Goal: Transaction & Acquisition: Purchase product/service

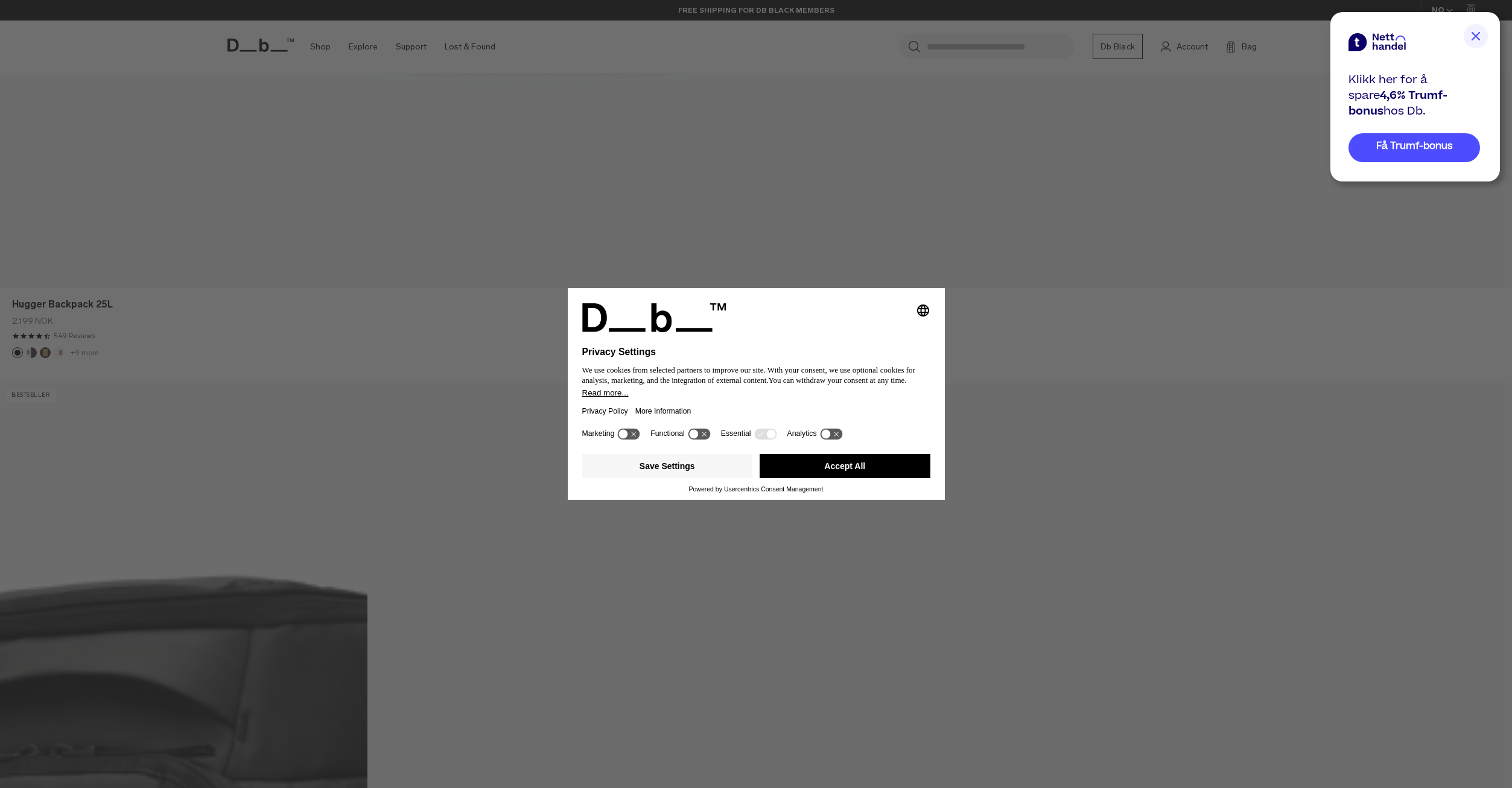
click at [845, 472] on button "Accept All" at bounding box center [845, 465] width 171 height 24
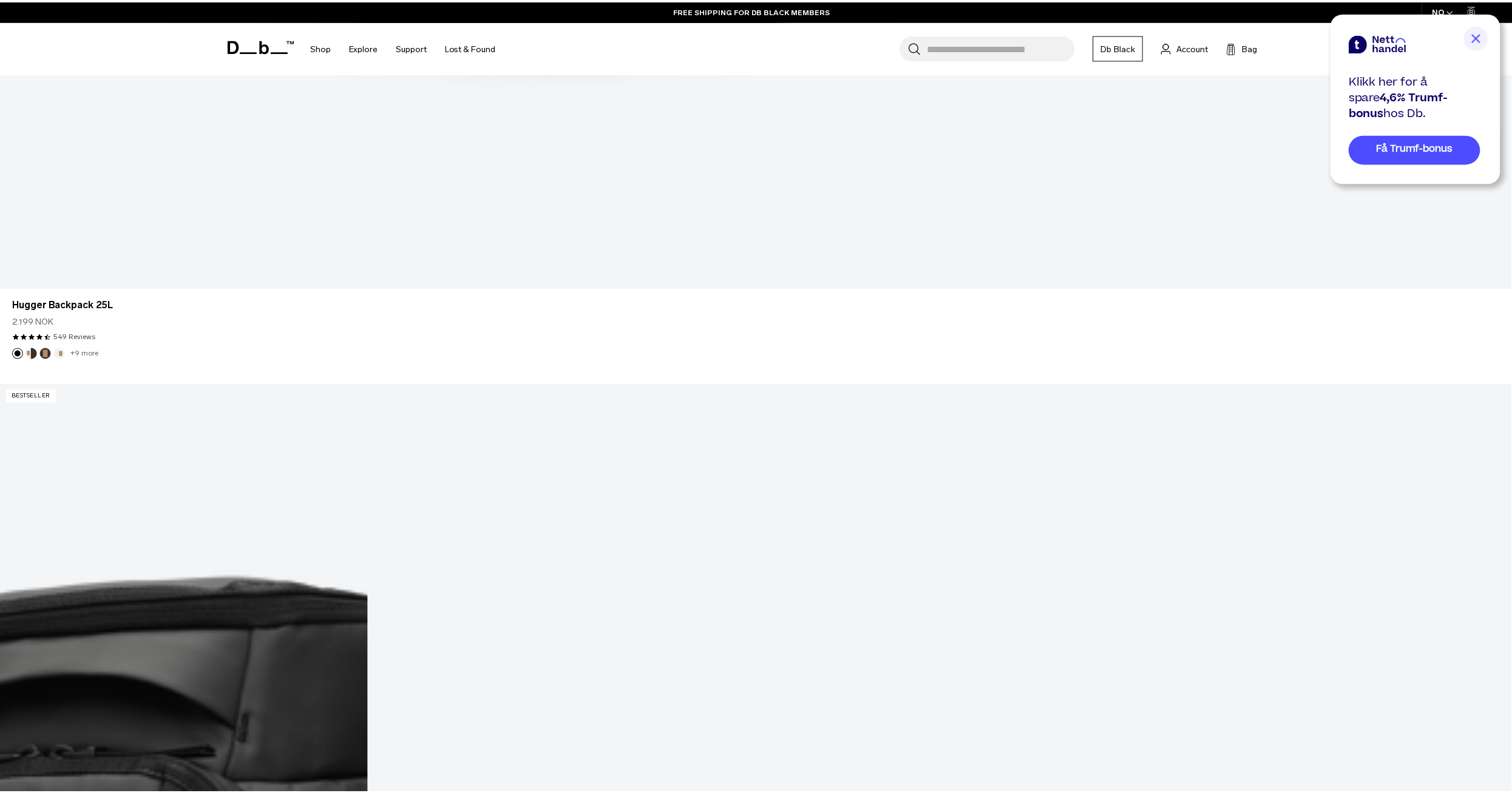
scroll to position [1820, 0]
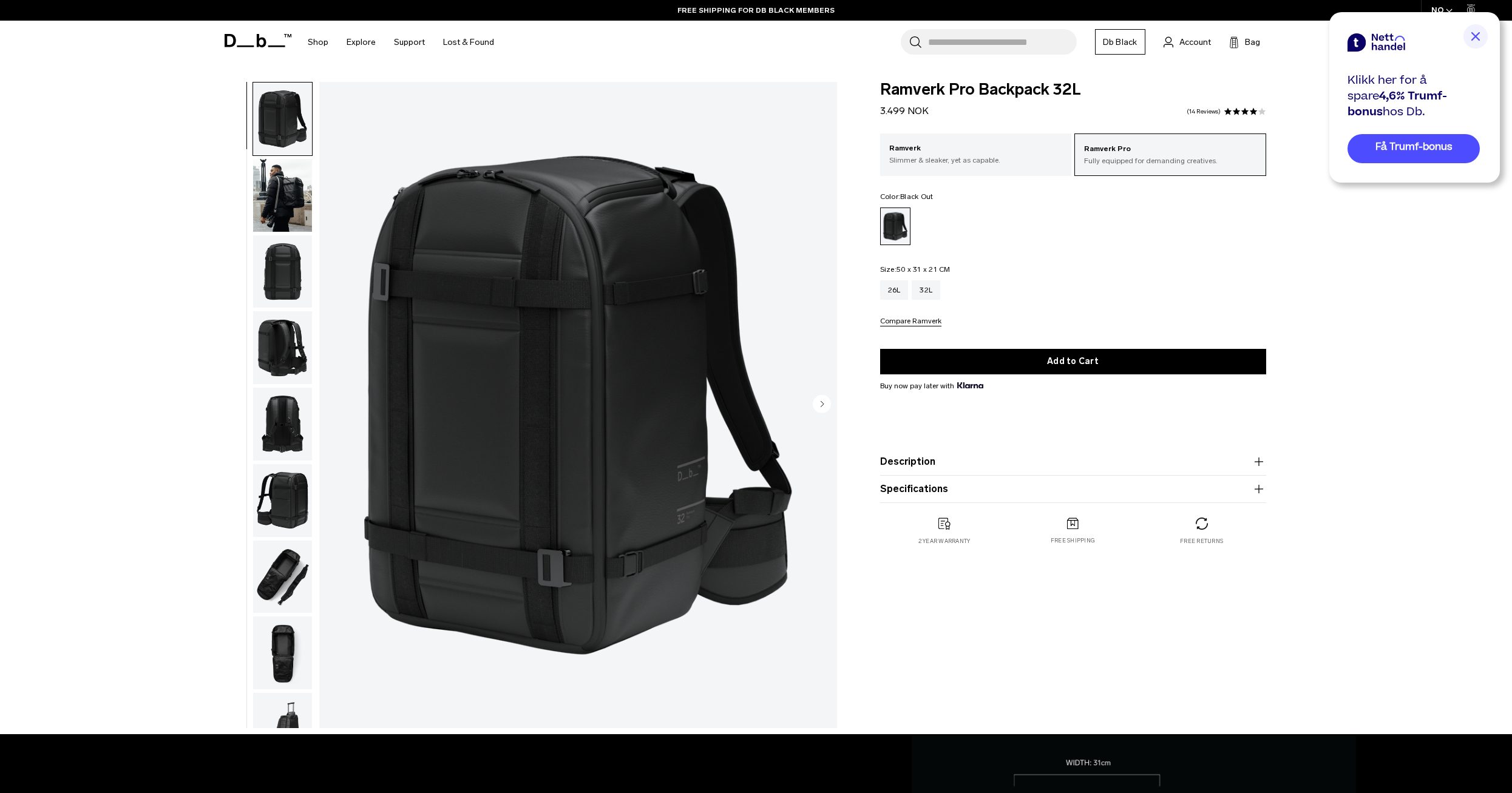
click at [1257, 488] on icon "button" at bounding box center [1259, 488] width 14 height 14
